Goal: Task Accomplishment & Management: Manage account settings

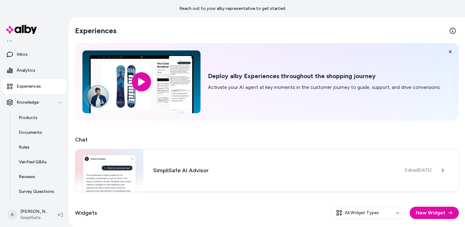
scroll to position [34, 0]
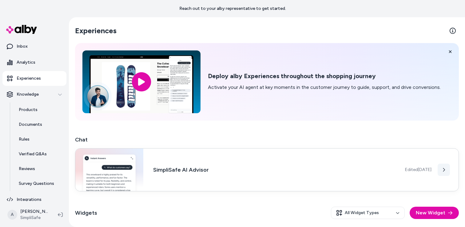
click at [445, 166] on button at bounding box center [444, 170] width 12 height 12
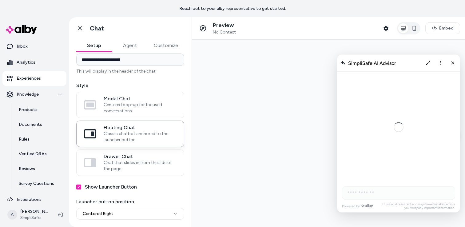
scroll to position [1321, 0]
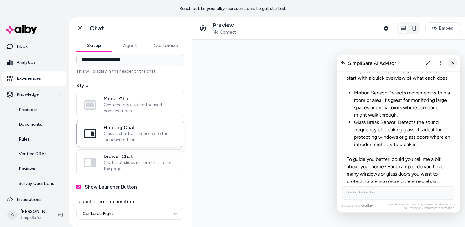
click at [453, 62] on line "Close chat" at bounding box center [453, 63] width 2 height 2
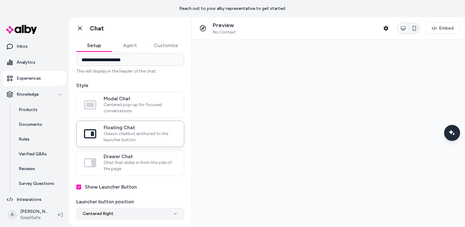
click at [102, 212] on html "**********" at bounding box center [232, 113] width 465 height 227
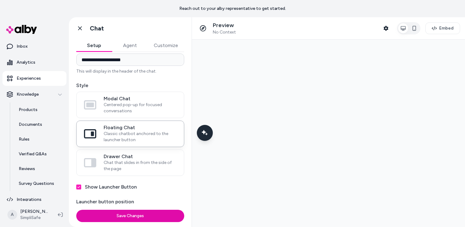
scroll to position [28, 0]
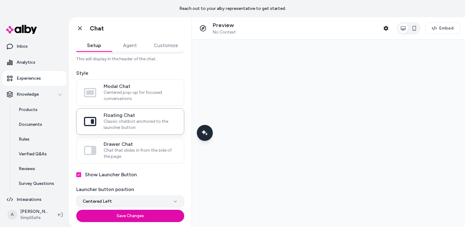
click at [118, 198] on html "**********" at bounding box center [232, 113] width 465 height 227
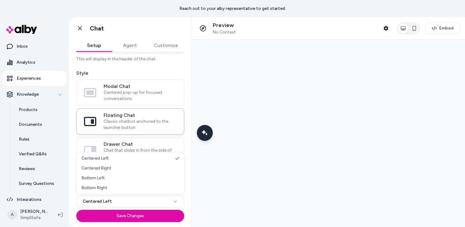
select select "**********"
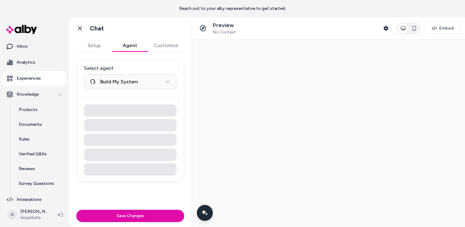
scroll to position [0, 0]
click at [129, 41] on button "Agent" at bounding box center [130, 45] width 36 height 12
click at [169, 47] on button "Customize" at bounding box center [166, 45] width 37 height 12
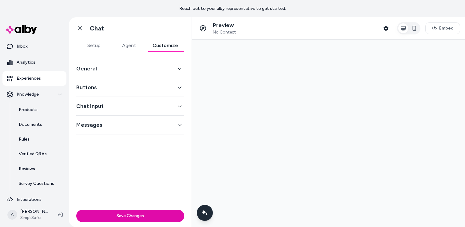
click at [137, 67] on button "General" at bounding box center [130, 68] width 108 height 9
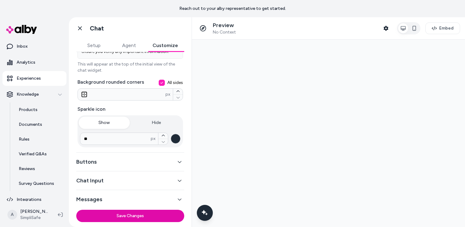
scroll to position [145, 0]
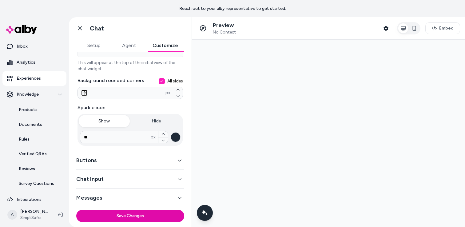
click at [134, 159] on button "Buttons" at bounding box center [130, 160] width 108 height 9
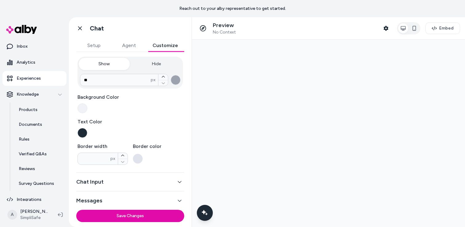
scroll to position [144, 0]
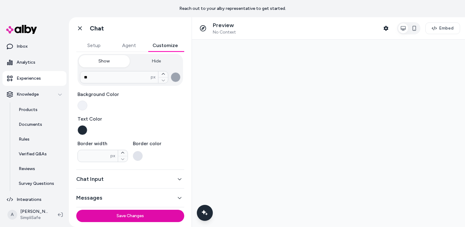
click at [125, 177] on button "Chat Input" at bounding box center [130, 179] width 108 height 9
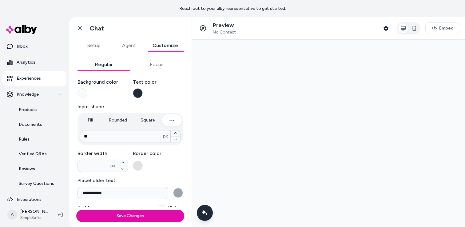
scroll to position [119, 0]
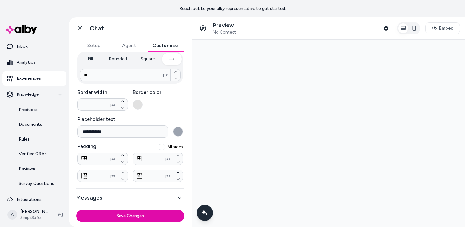
click at [129, 197] on button "Messages" at bounding box center [130, 197] width 108 height 9
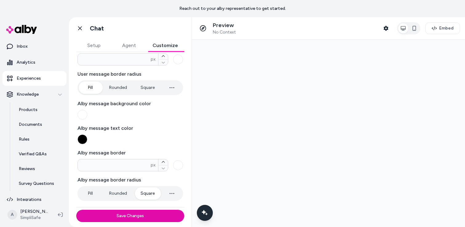
scroll to position [0, 0]
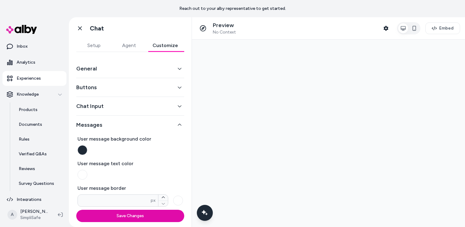
click at [133, 124] on button "Messages" at bounding box center [130, 125] width 108 height 9
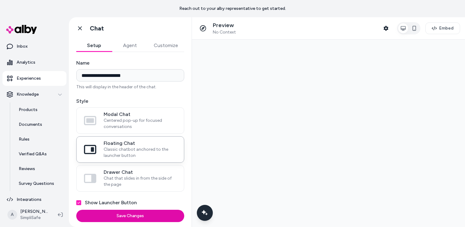
click at [97, 49] on button "Setup" at bounding box center [94, 45] width 36 height 12
click at [80, 30] on icon at bounding box center [80, 28] width 6 height 6
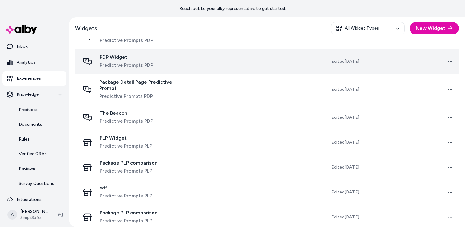
scroll to position [261, 0]
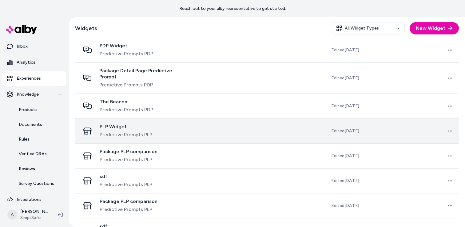
click at [192, 119] on td "PLP Widget Predictive Prompts PLP" at bounding box center [133, 130] width 117 height 25
click at [110, 124] on span "PLP Widget" at bounding box center [126, 127] width 53 height 6
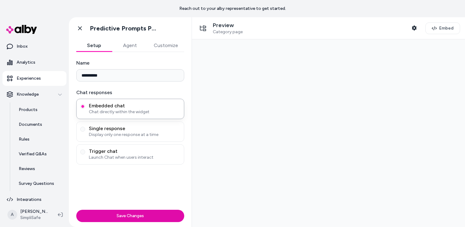
click at [176, 47] on button "Customize" at bounding box center [166, 45] width 37 height 12
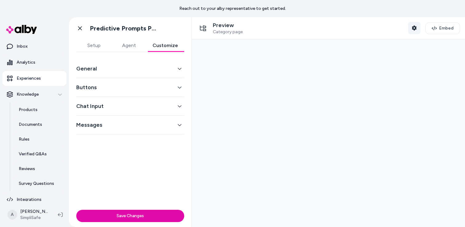
click at [415, 29] on icon "button" at bounding box center [414, 28] width 5 height 5
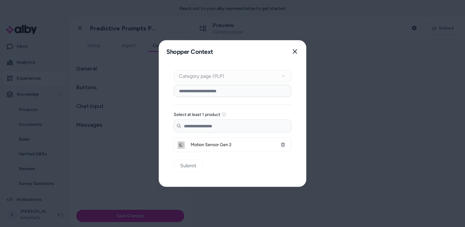
click at [234, 93] on input at bounding box center [232, 91] width 117 height 12
type input "******"
drag, startPoint x: 204, startPoint y: 90, endPoint x: 150, endPoint y: 90, distance: 53.5
click at [150, 90] on body "Reach out to your alby representative to get started. Home Agents Inbox Analyti…" at bounding box center [232, 113] width 465 height 227
click at [192, 93] on input at bounding box center [232, 91] width 117 height 12
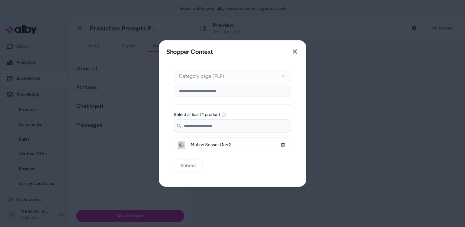
click at [223, 78] on div "Context Type Category page (PLP)" at bounding box center [232, 76] width 117 height 12
click at [208, 88] on input at bounding box center [232, 91] width 117 height 12
type input "*"
type input "******"
drag, startPoint x: 279, startPoint y: 92, endPoint x: 122, endPoint y: 88, distance: 156.9
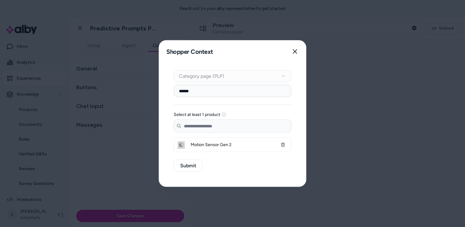
click at [122, 88] on body "Reach out to your alby representative to get started. Home Agents Inbox Analyti…" at bounding box center [232, 113] width 465 height 227
click at [296, 51] on icon "button" at bounding box center [294, 51] width 5 height 5
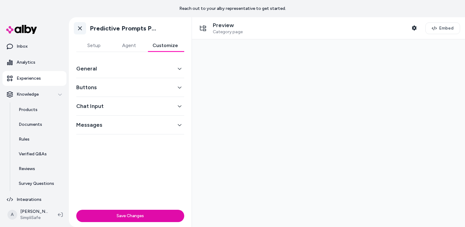
click at [79, 29] on icon at bounding box center [80, 28] width 6 height 6
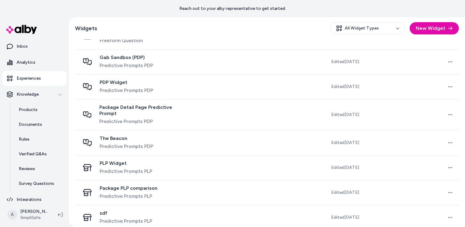
scroll to position [228, 0]
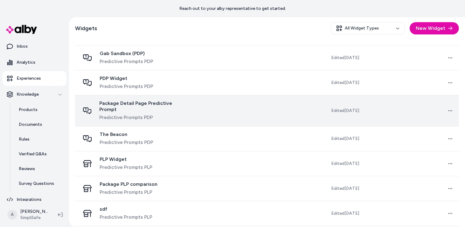
click at [207, 106] on td at bounding box center [239, 110] width 95 height 31
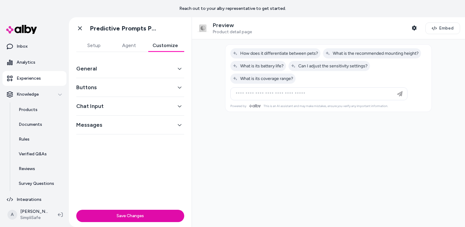
click at [163, 49] on button "Customize" at bounding box center [165, 45] width 38 height 12
click at [136, 73] on div "General" at bounding box center [130, 68] width 108 height 19
click at [179, 91] on button "Buttons" at bounding box center [130, 87] width 108 height 9
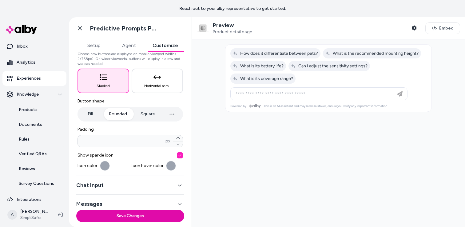
scroll to position [79, 0]
